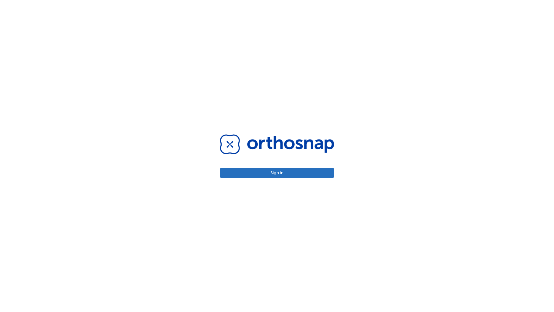
click at [277, 173] on button "Sign in" at bounding box center [277, 173] width 114 height 10
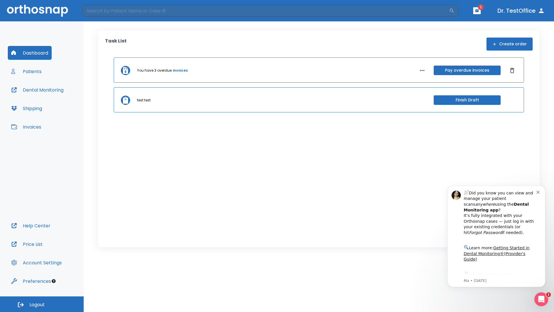
click at [42, 304] on span "Logout" at bounding box center [36, 304] width 15 height 6
